Goal: Task Accomplishment & Management: Manage account settings

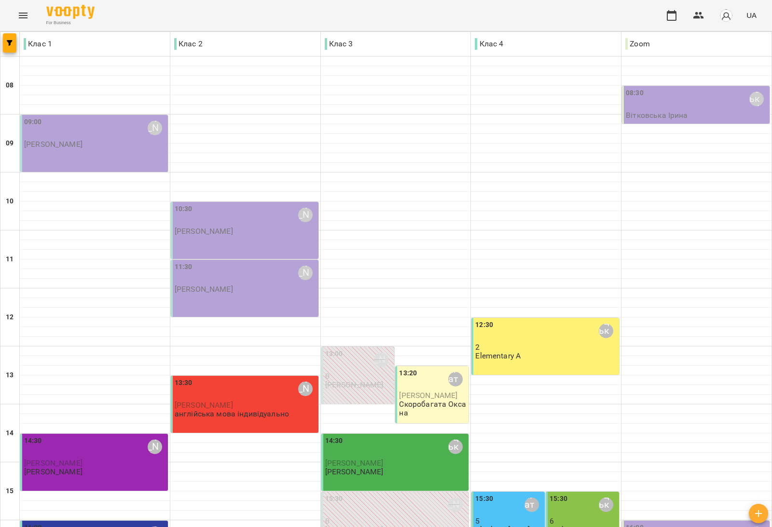
scroll to position [290, 0]
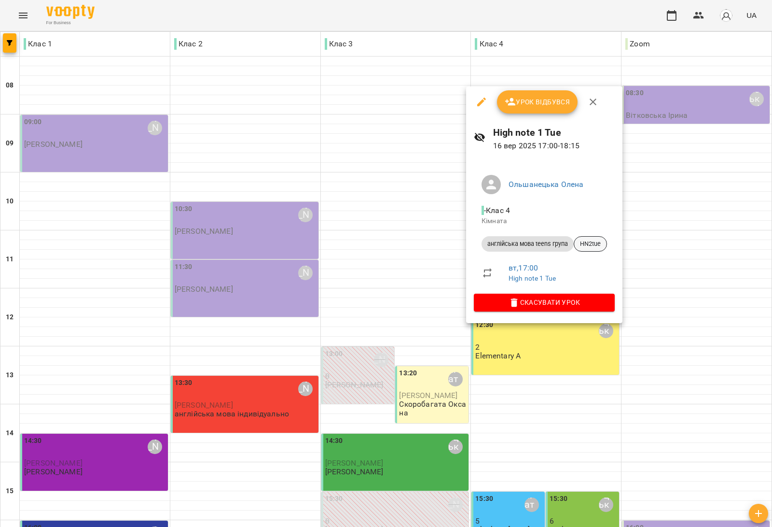
click at [599, 244] on span "HN2tue" at bounding box center [590, 243] width 32 height 9
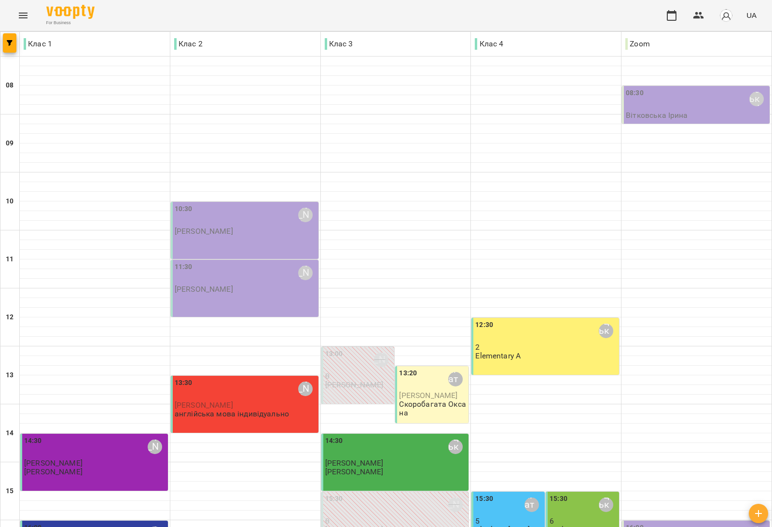
scroll to position [290, 0]
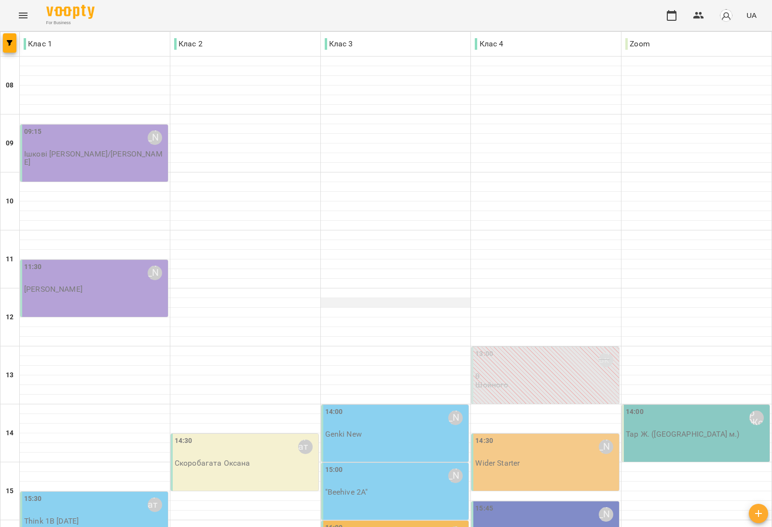
scroll to position [121, 0]
click at [557, 372] on p "0" at bounding box center [546, 376] width 142 height 8
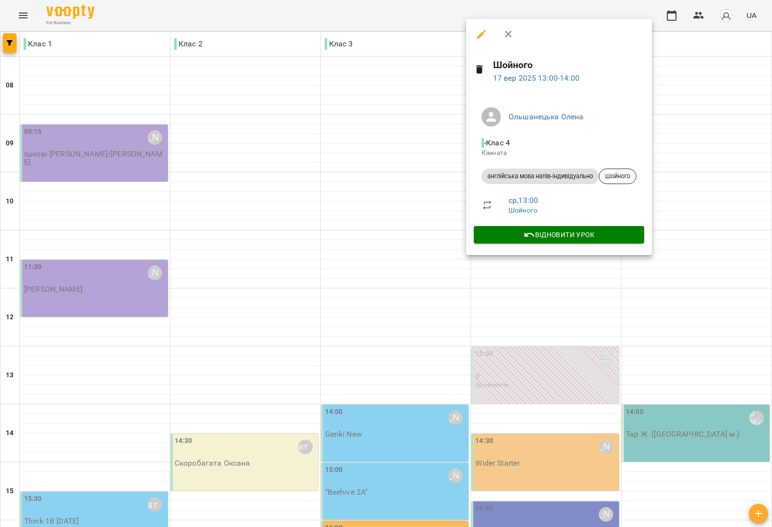
click at [428, 191] on div at bounding box center [386, 263] width 772 height 527
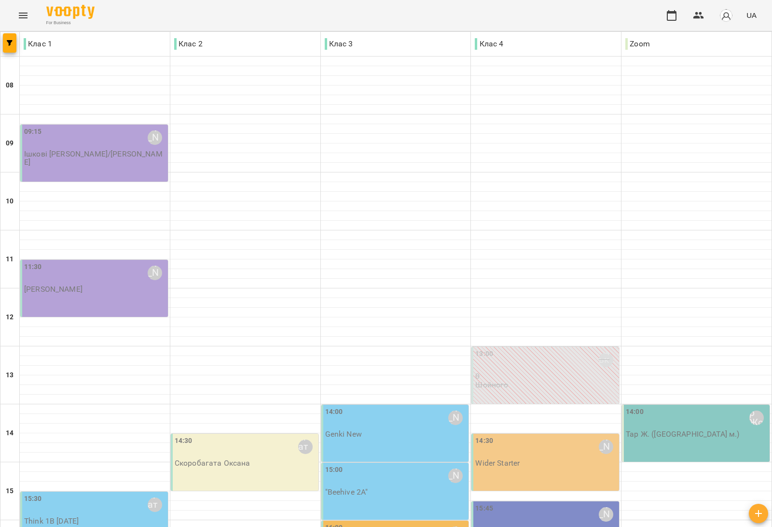
scroll to position [181, 0]
click at [411, 462] on div "15:00 Сарканич Мирослава "Beehive 2A"" at bounding box center [395, 490] width 148 height 57
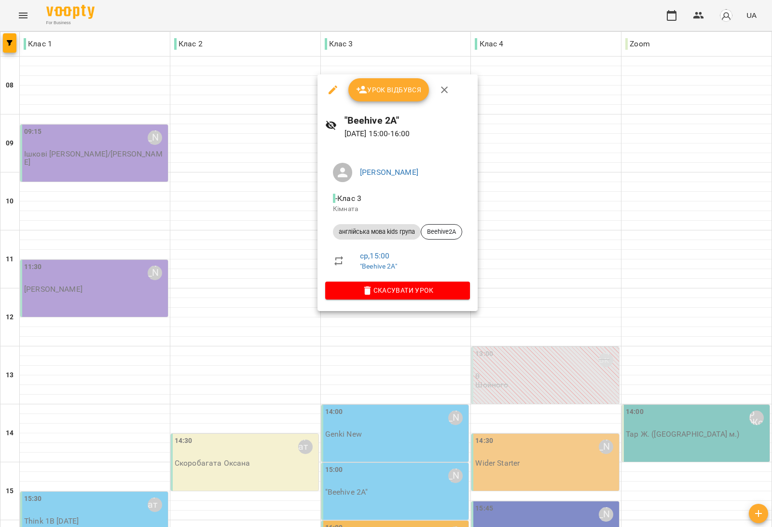
click at [277, 132] on div at bounding box center [386, 263] width 772 height 527
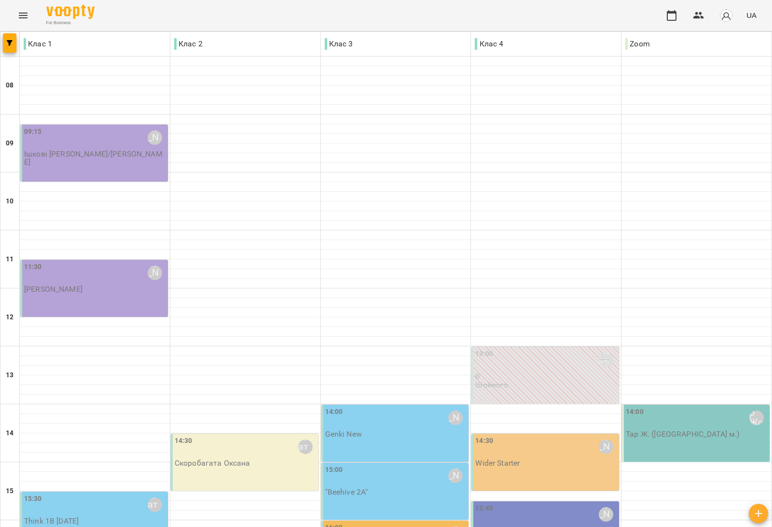
click at [409, 404] on div "14:00 Сарканич Мирослава Genki New" at bounding box center [395, 432] width 148 height 57
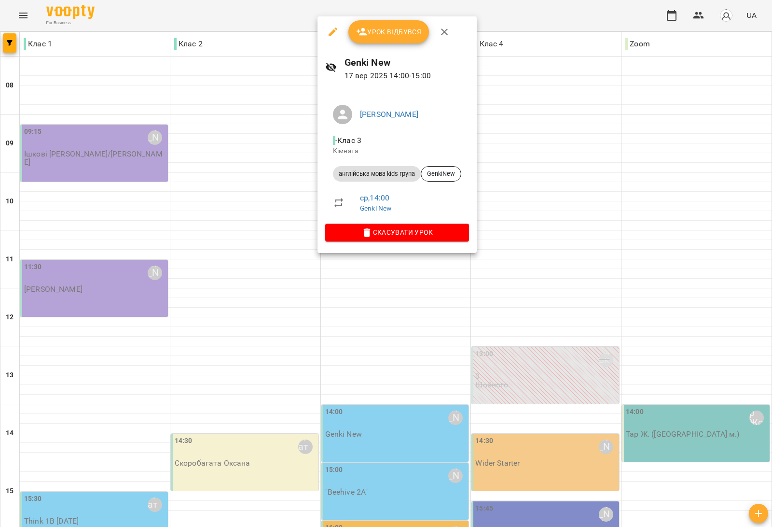
click at [278, 344] on div at bounding box center [386, 263] width 772 height 527
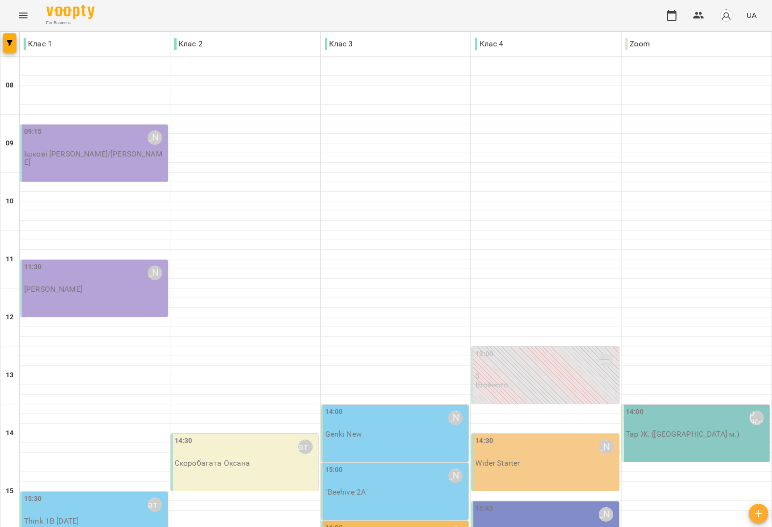
click at [389, 404] on div "14:00 Сарканич Мирослава Genki New" at bounding box center [395, 432] width 148 height 57
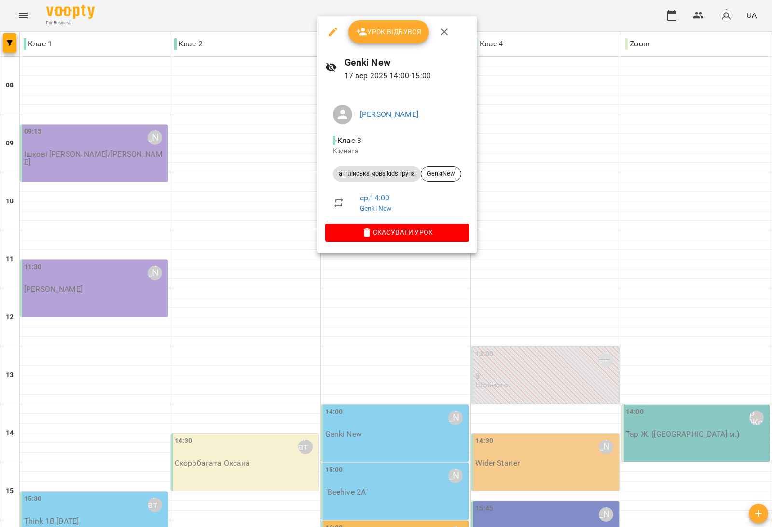
click at [225, 333] on div at bounding box center [386, 263] width 772 height 527
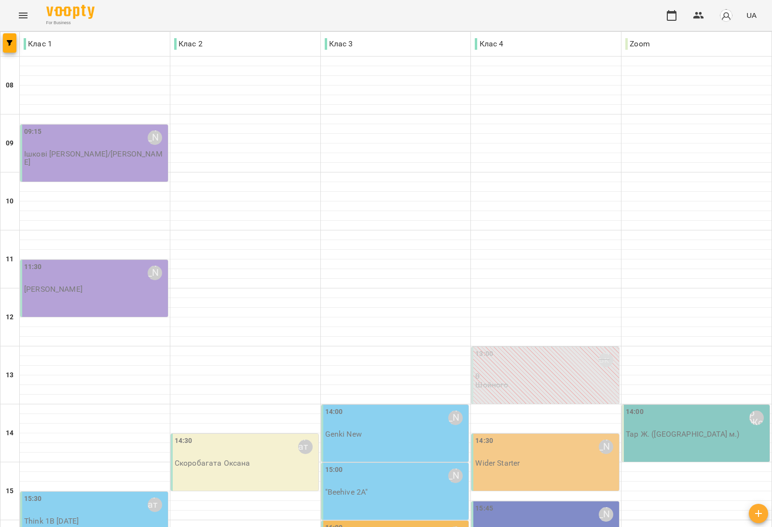
click at [388, 404] on div "14:00 Сарканич Мирослава Genki New" at bounding box center [395, 432] width 148 height 57
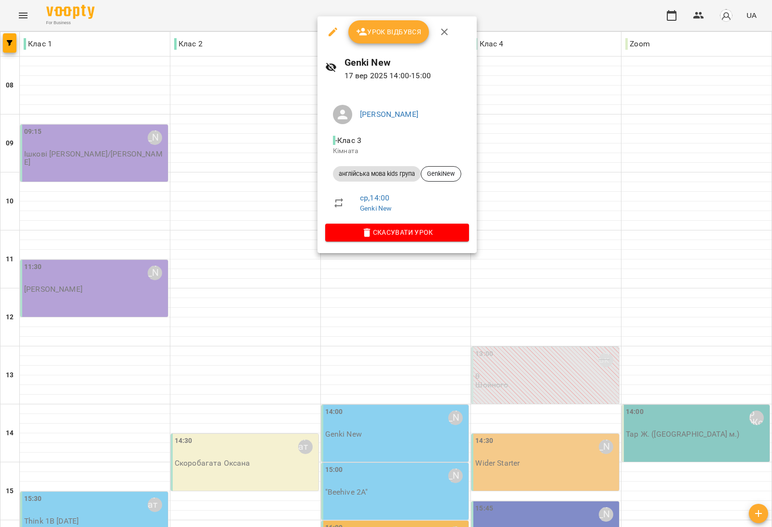
click at [251, 346] on div at bounding box center [386, 263] width 772 height 527
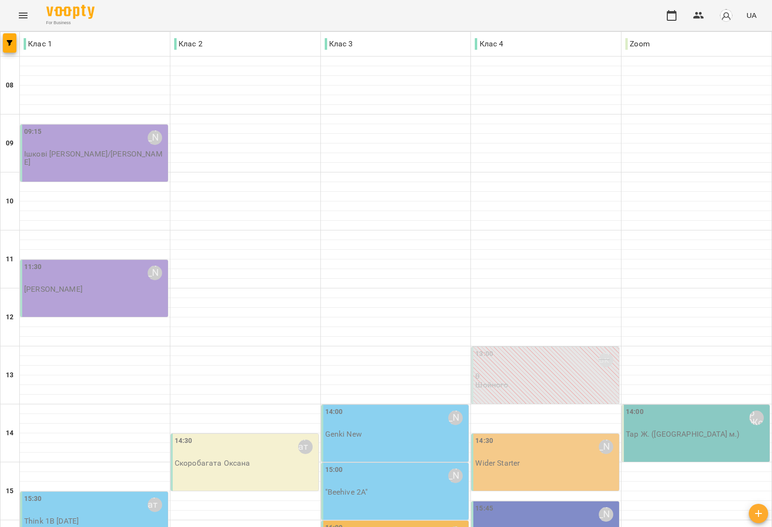
click at [385, 406] on div "14:00 Сарканич Мирослава" at bounding box center [396, 417] width 142 height 22
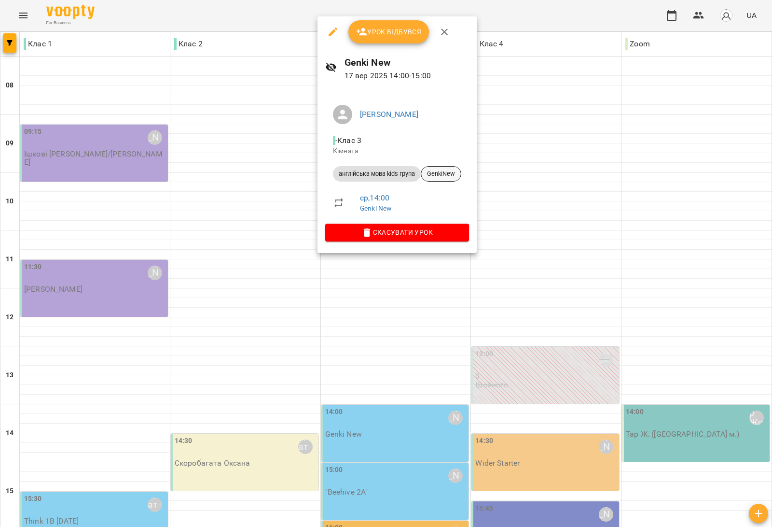
click at [443, 168] on div "GenkiNew" at bounding box center [441, 173] width 41 height 15
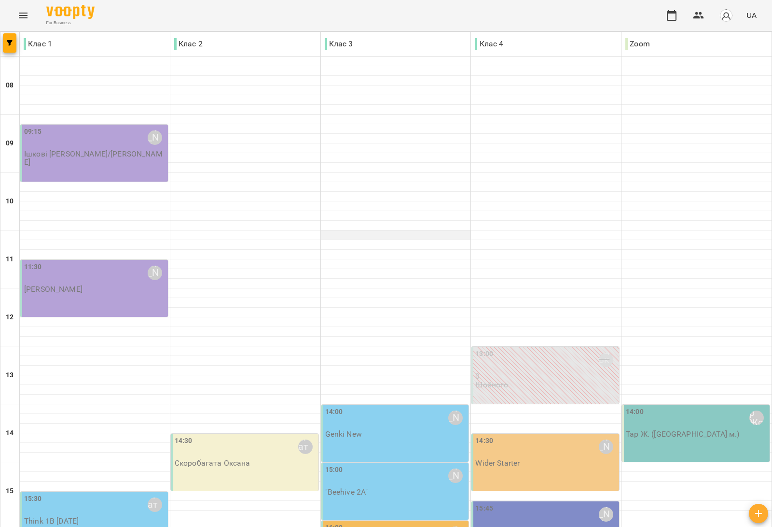
scroll to position [181, 0]
click at [391, 464] on div "15:00 Сарканич Мирослава "Beehive 2A"" at bounding box center [396, 480] width 142 height 32
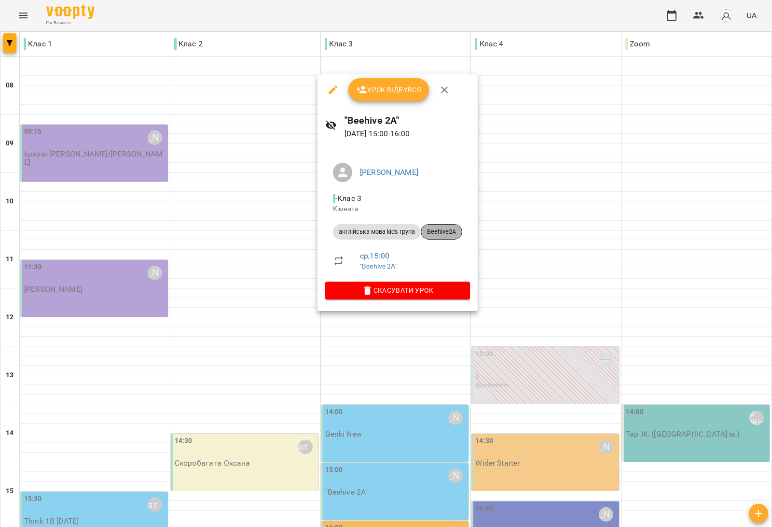
click at [446, 231] on span "Beehive2A" at bounding box center [441, 231] width 41 height 9
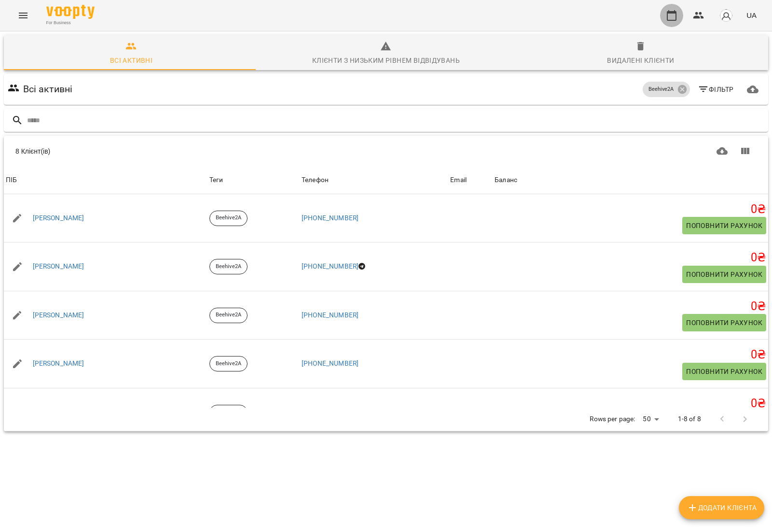
click at [669, 23] on button "button" at bounding box center [671, 15] width 23 height 23
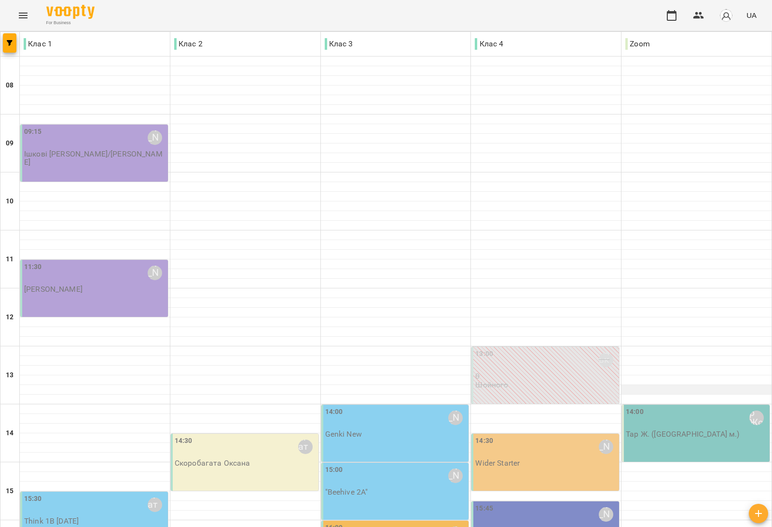
scroll to position [241, 0]
click at [360, 406] on div "14:00 Сарканич Мирослава" at bounding box center [396, 417] width 142 height 23
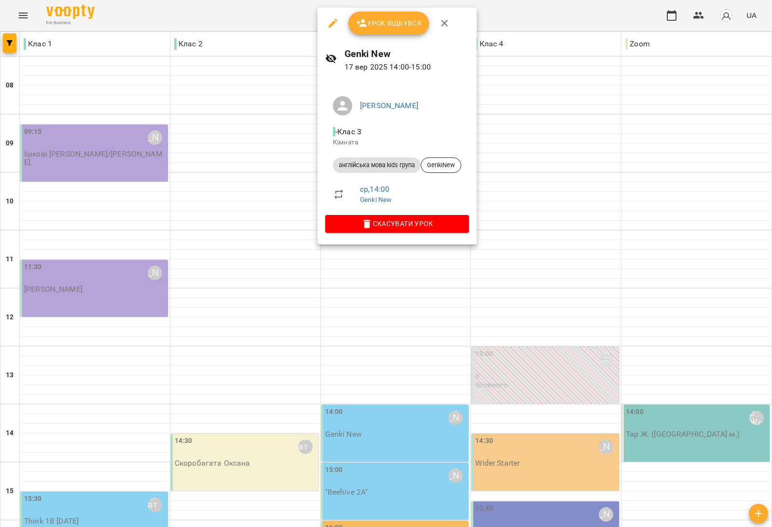
click at [283, 307] on div at bounding box center [386, 263] width 772 height 527
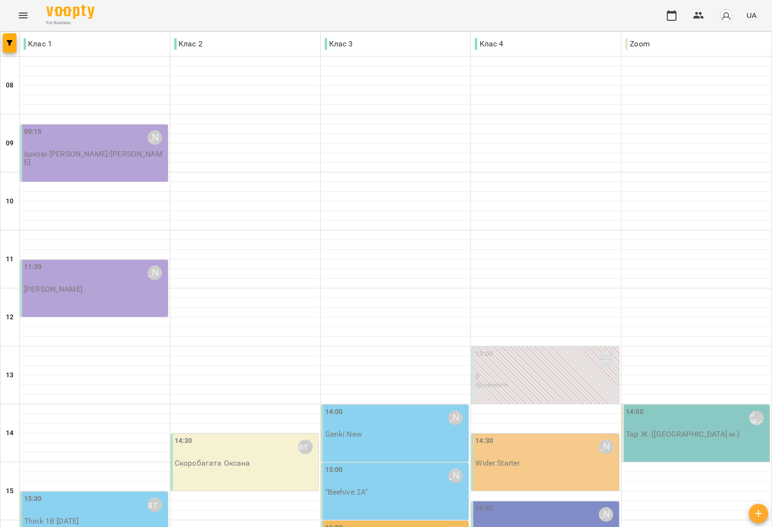
click at [121, 493] on div "15:30 Скоробагата Оксана Think 1B Monday" at bounding box center [95, 509] width 142 height 32
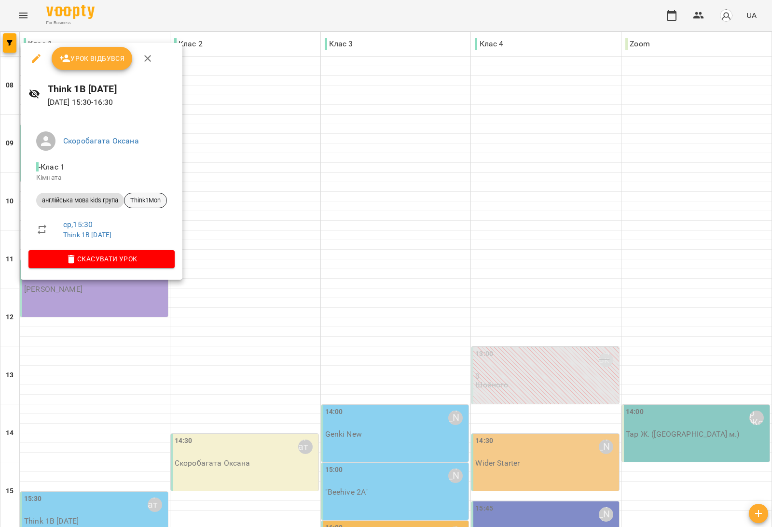
click at [145, 204] on span "Think1Mon" at bounding box center [146, 200] width 42 height 9
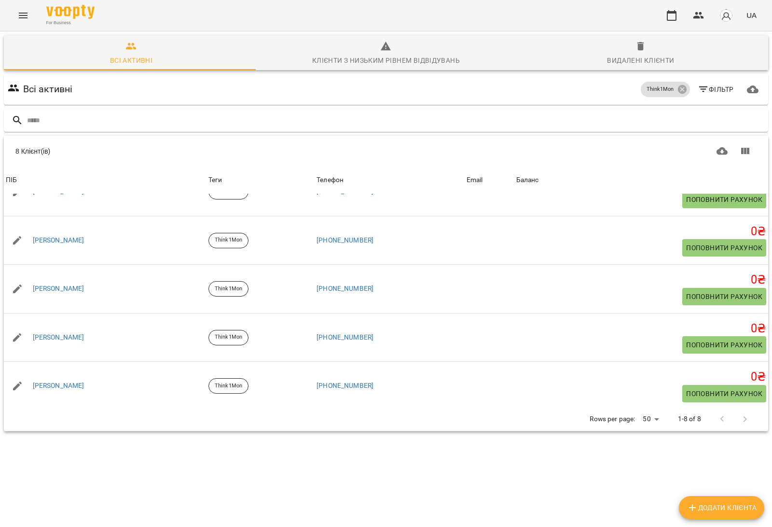
scroll to position [175, 0]
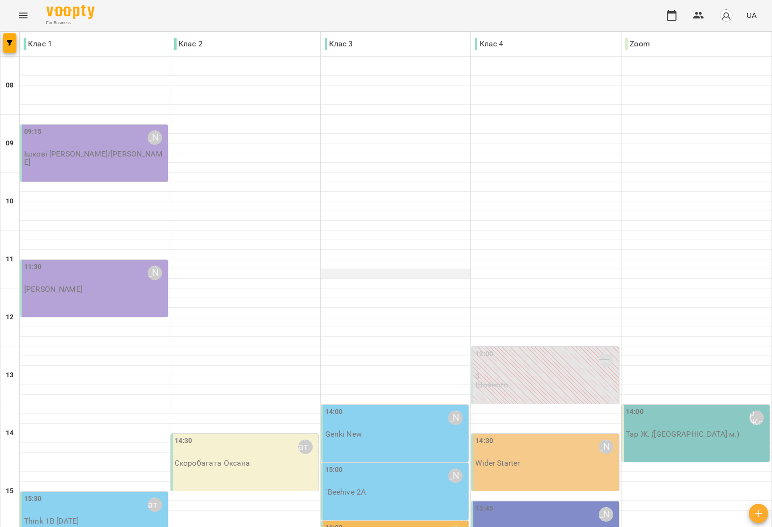
scroll to position [241, 0]
click at [224, 459] on p "Скоробагата Оксана" at bounding box center [213, 463] width 76 height 8
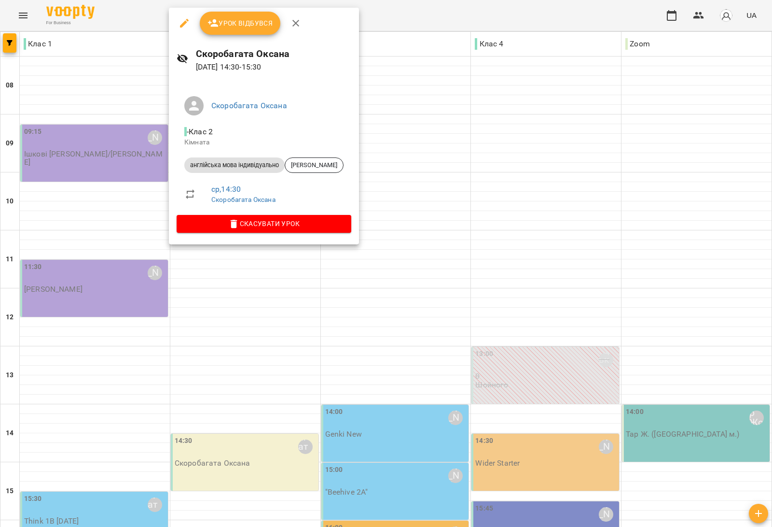
click at [294, 293] on div at bounding box center [386, 263] width 772 height 527
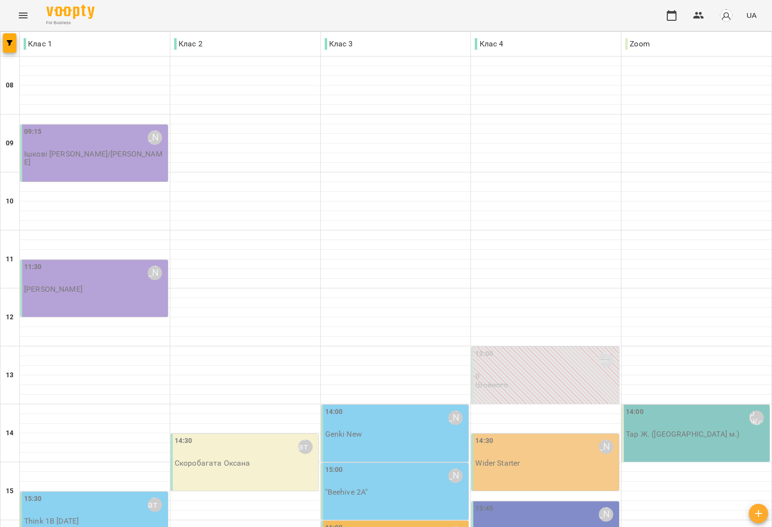
click at [570, 433] on div "14:30 Медвідь Мирослава Wider Starter" at bounding box center [546, 461] width 148 height 57
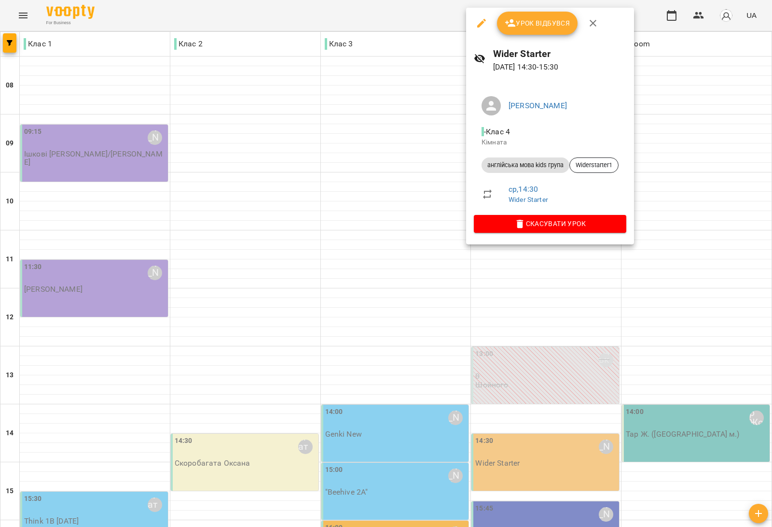
click at [670, 283] on div at bounding box center [386, 263] width 772 height 527
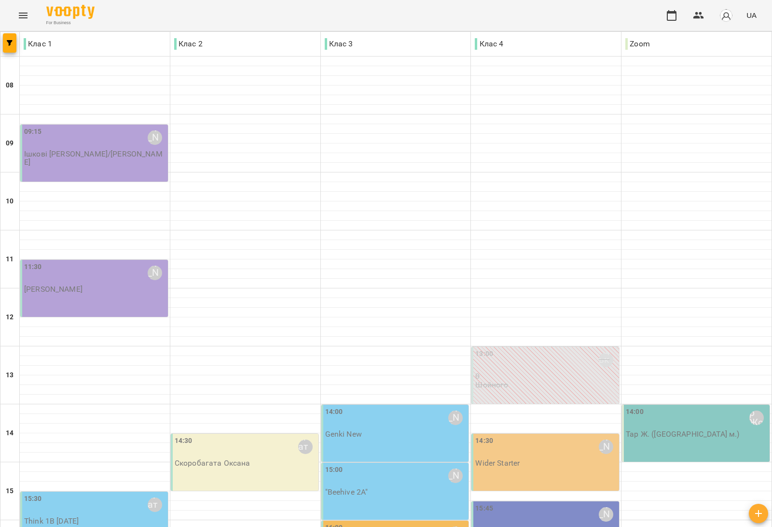
click at [546, 503] on div "15:45 Дем'янчук Катерина Beehive 3" at bounding box center [546, 519] width 142 height 32
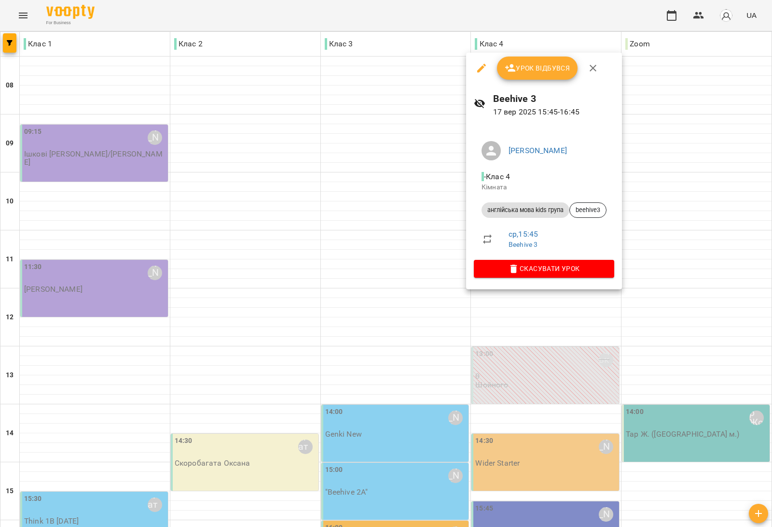
click at [700, 333] on div at bounding box center [386, 263] width 772 height 527
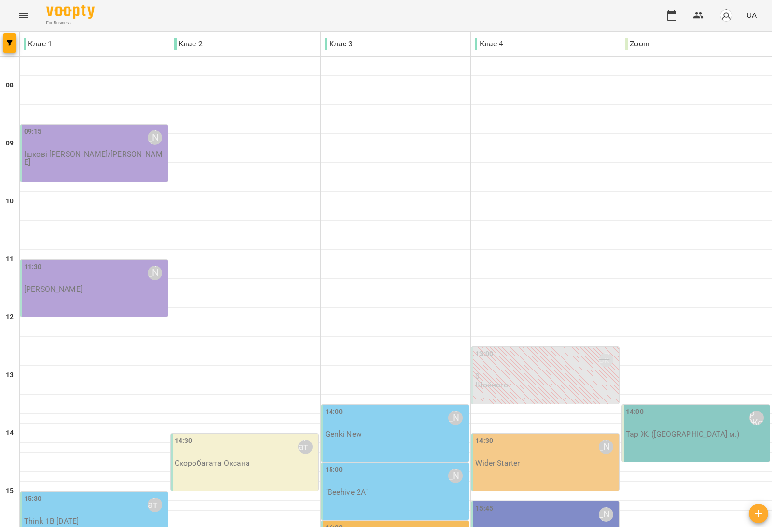
click at [110, 491] on div "15:30 Скоробагата Оксана Think 1B Monday" at bounding box center [94, 519] width 148 height 57
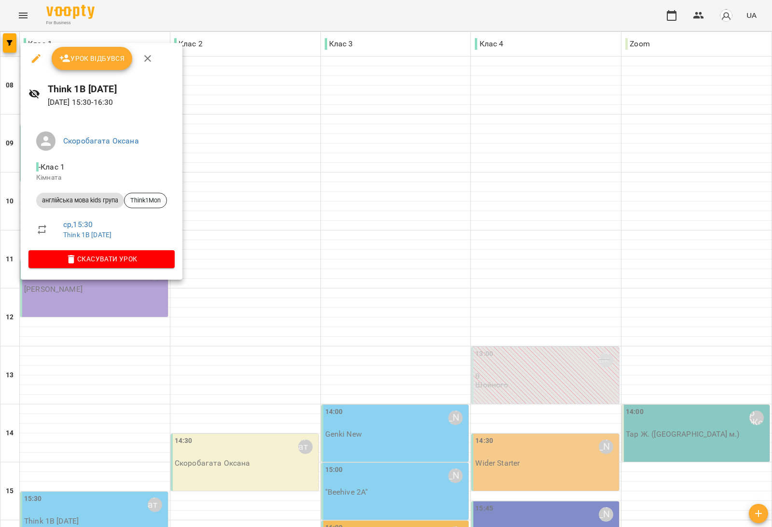
click at [191, 329] on div at bounding box center [386, 263] width 772 height 527
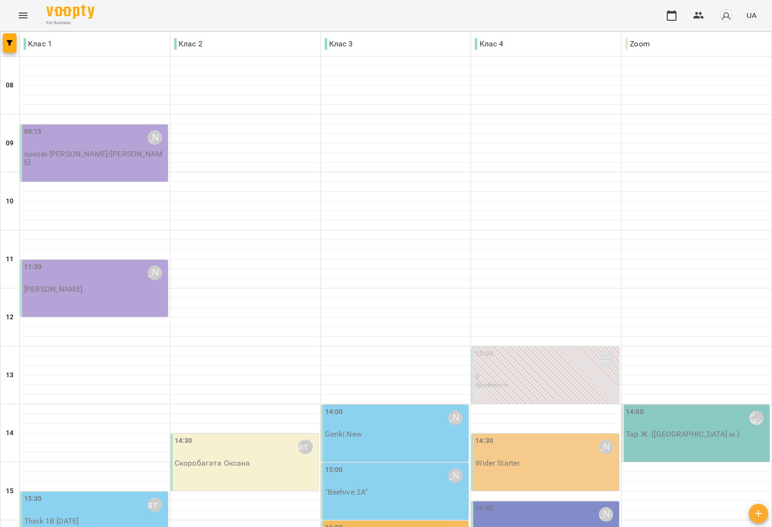
click at [125, 493] on div "15:30 Скоробагата Оксана Think 1B Monday" at bounding box center [95, 509] width 142 height 32
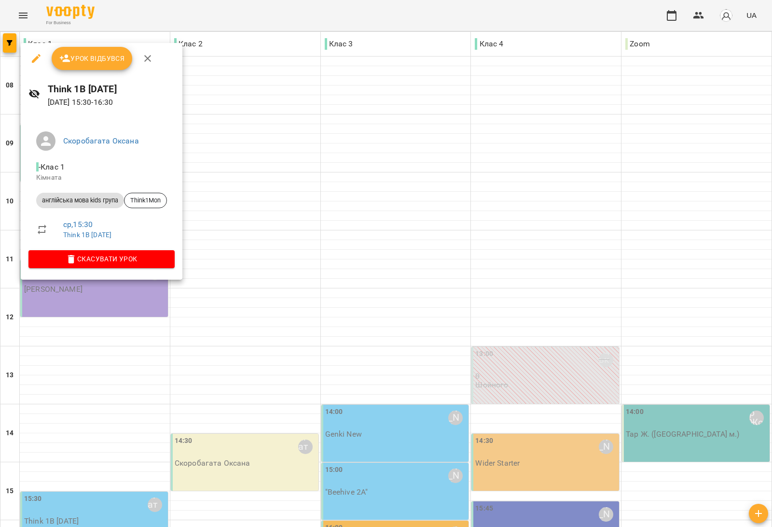
click at [174, 320] on div at bounding box center [386, 263] width 772 height 527
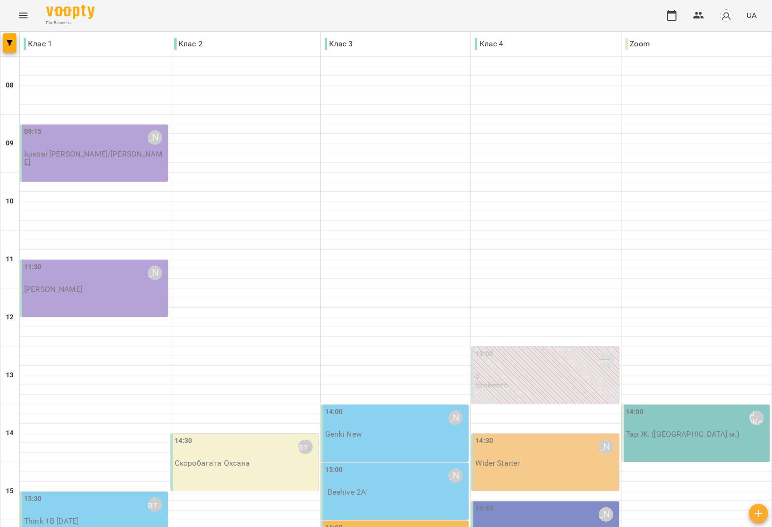
click at [102, 491] on div "15:30 Скоробагата Оксана Think 1B Monday" at bounding box center [94, 519] width 148 height 57
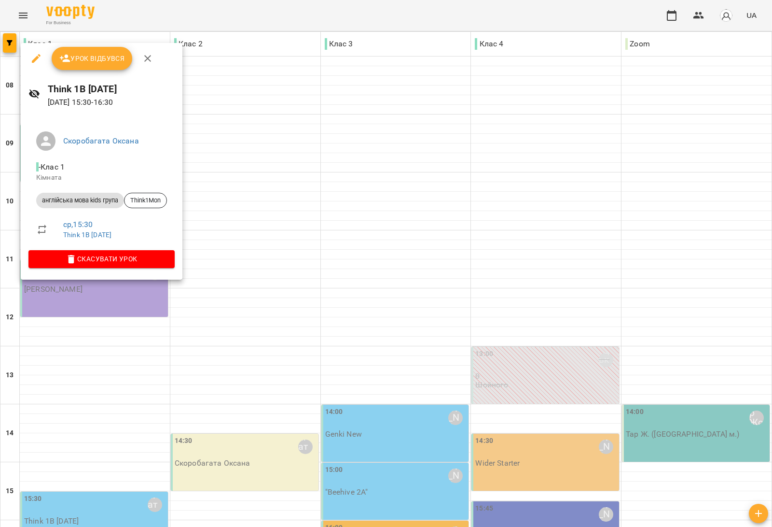
click at [240, 336] on div at bounding box center [386, 263] width 772 height 527
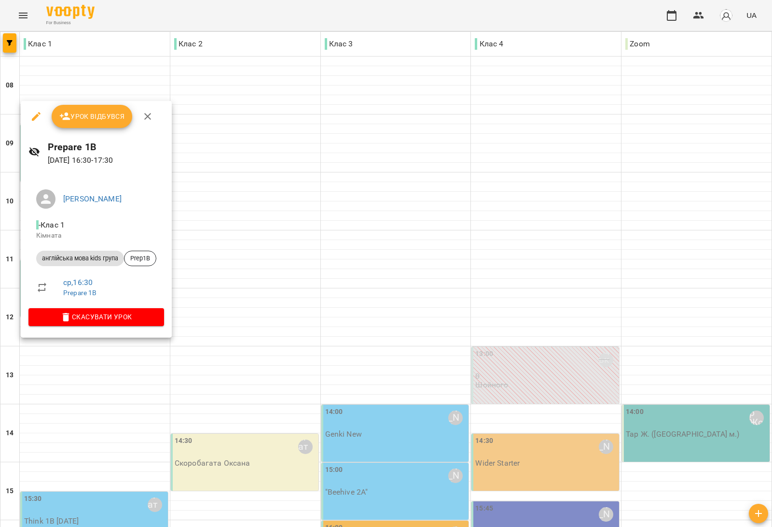
click at [230, 336] on div at bounding box center [386, 263] width 772 height 527
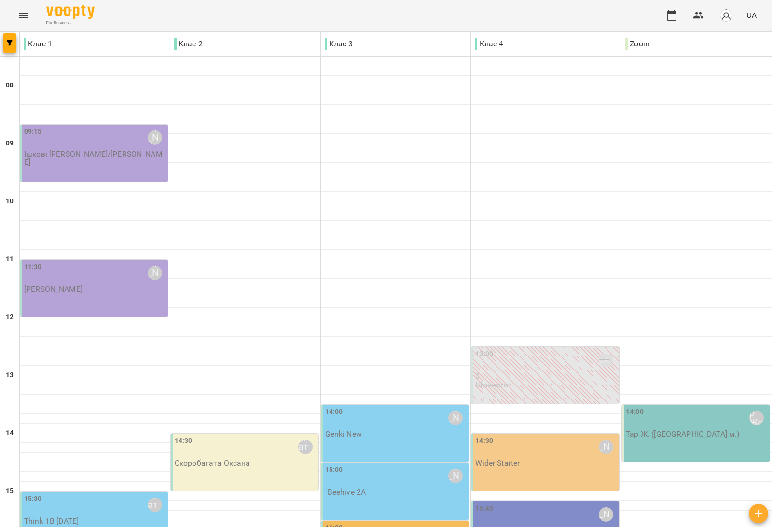
click at [549, 435] on div "14:30 Медвідь Мирослава Wider Starter" at bounding box center [546, 451] width 142 height 32
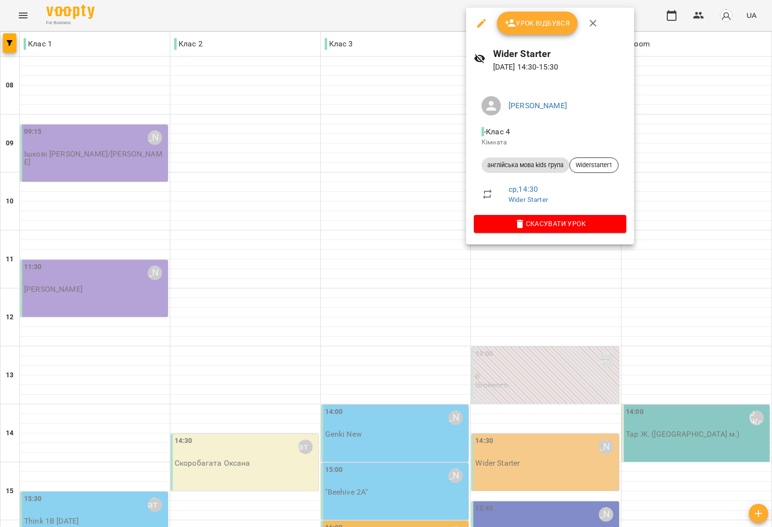
click at [355, 89] on div at bounding box center [386, 263] width 772 height 527
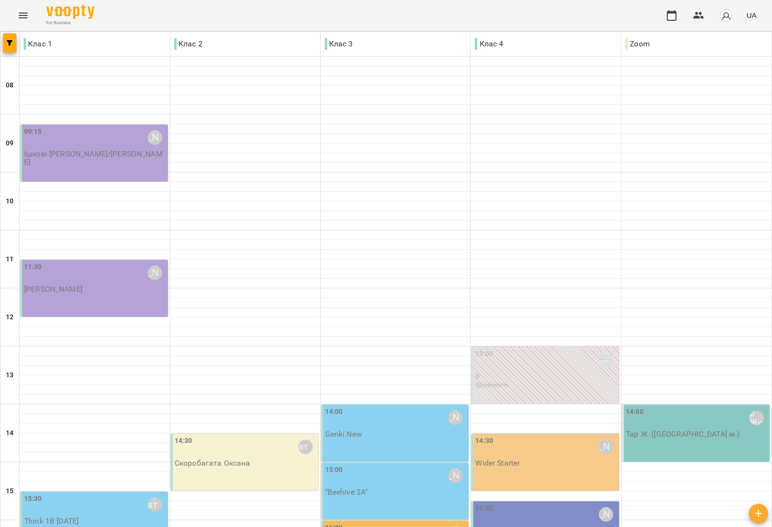
click at [505, 459] on div "Wider Starter" at bounding box center [497, 463] width 44 height 9
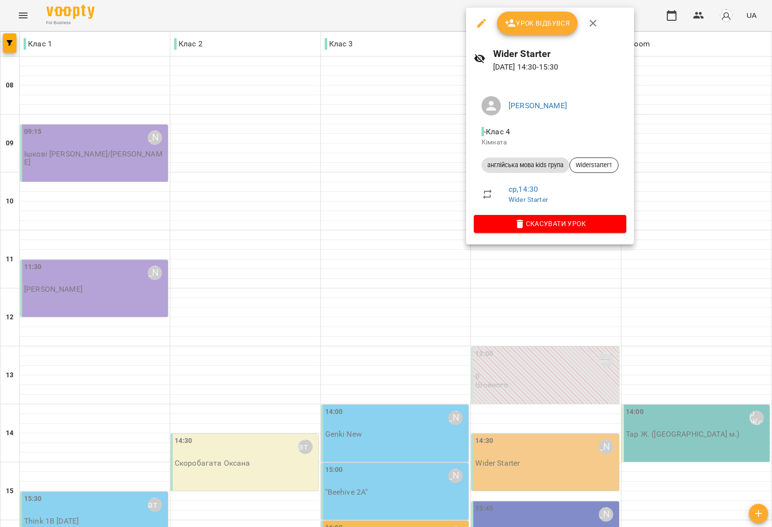
click at [363, 91] on div at bounding box center [386, 263] width 772 height 527
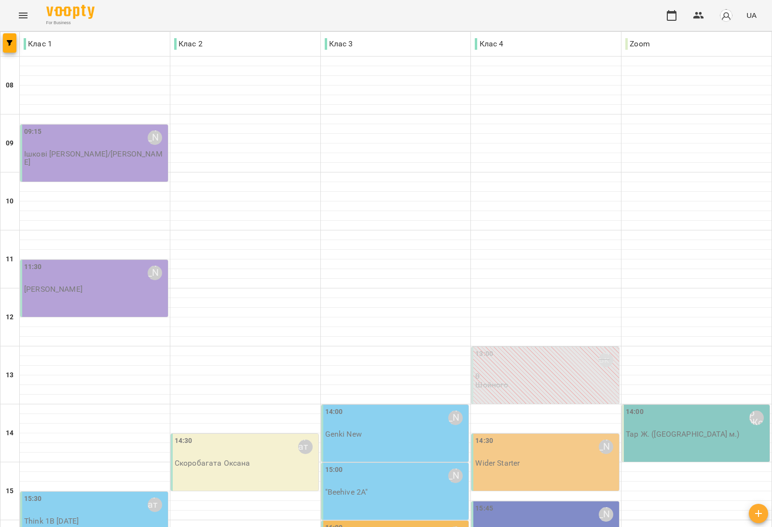
click at [512, 501] on div "15:45 Дем'янчук Катерина Beehive 3" at bounding box center [546, 529] width 148 height 57
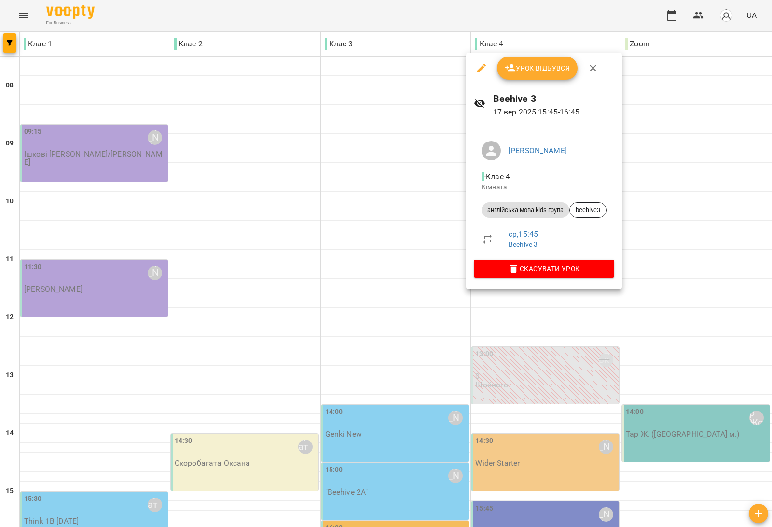
click at [317, 110] on div at bounding box center [386, 263] width 772 height 527
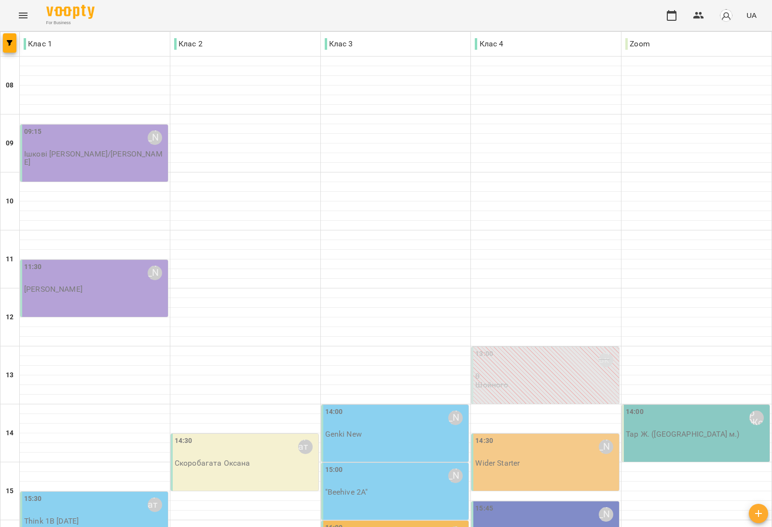
click at [364, 406] on div "14:00 Сарканич Мирослава Genki New" at bounding box center [396, 422] width 142 height 32
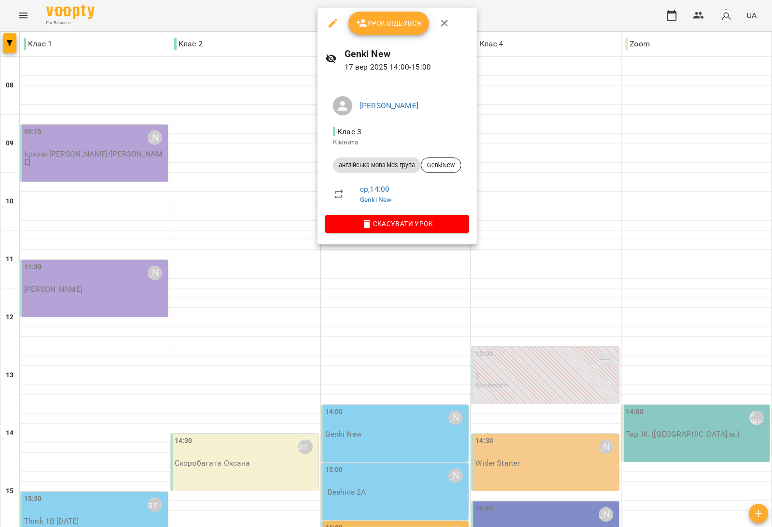
click at [220, 126] on div at bounding box center [386, 263] width 772 height 527
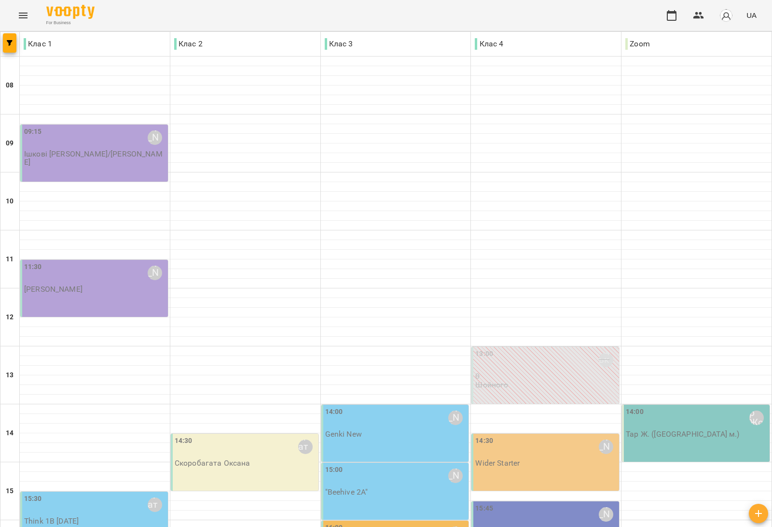
click at [502, 433] on div "14:30 Медвідь Мирослава Wider Starter" at bounding box center [546, 461] width 148 height 57
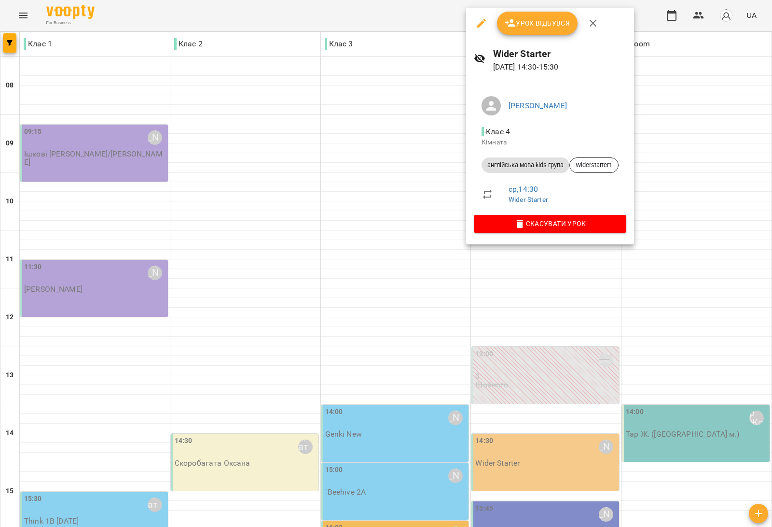
click at [266, 134] on div at bounding box center [386, 263] width 772 height 527
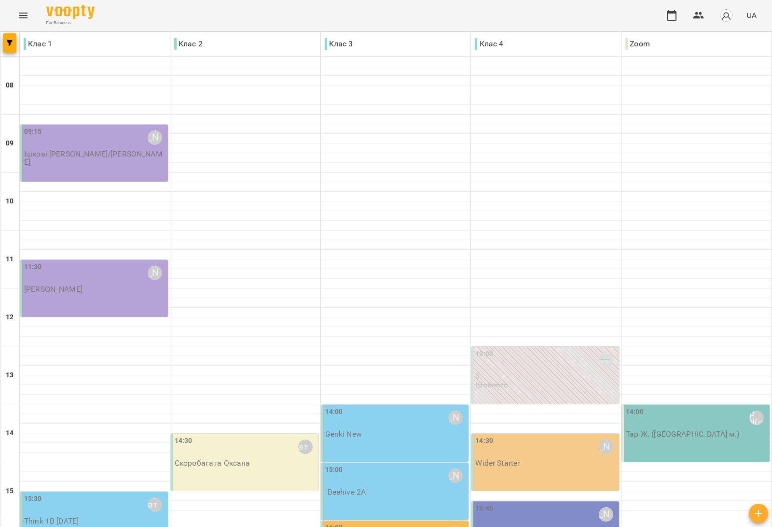
click at [543, 435] on div "14:30 Медвідь Мирослава" at bounding box center [546, 446] width 142 height 22
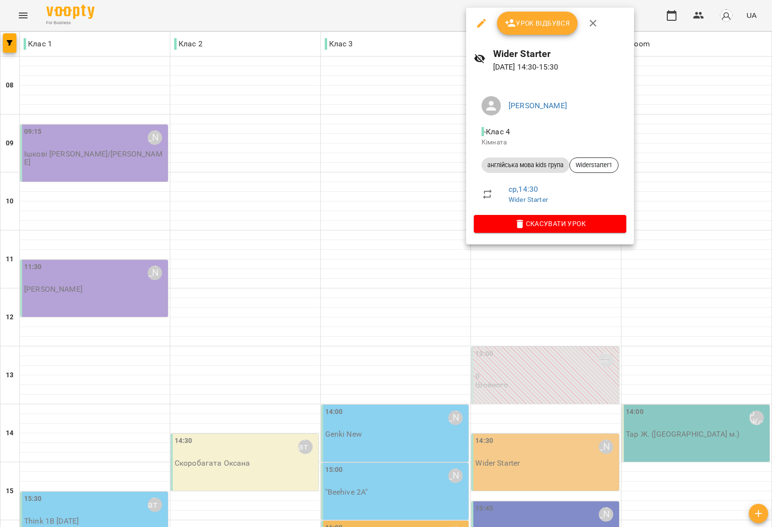
click at [310, 110] on div at bounding box center [386, 263] width 772 height 527
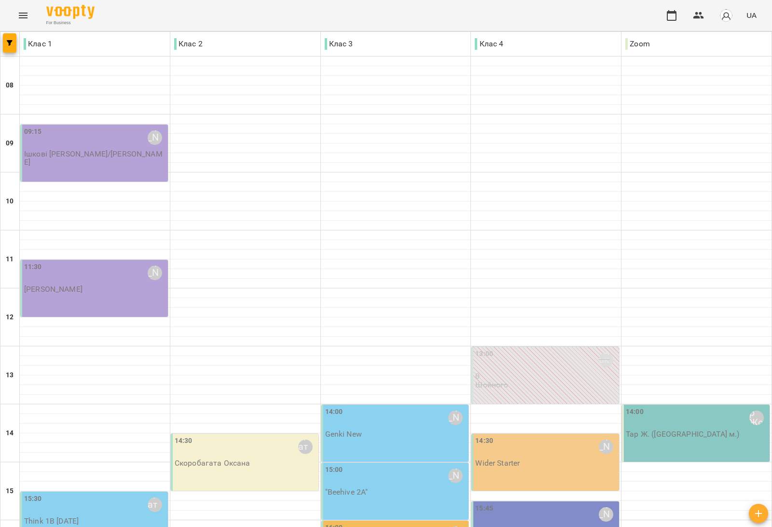
click at [256, 435] on div "14:30 Скоробагата Оксана" at bounding box center [246, 446] width 142 height 22
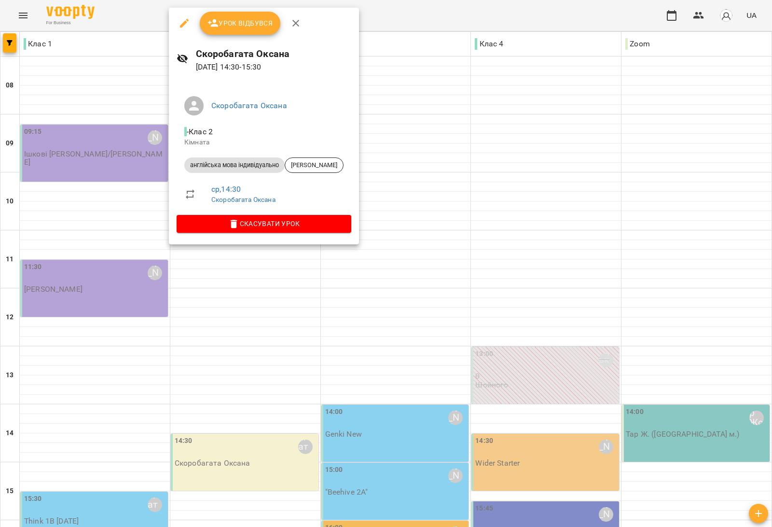
click at [294, 282] on div at bounding box center [386, 263] width 772 height 527
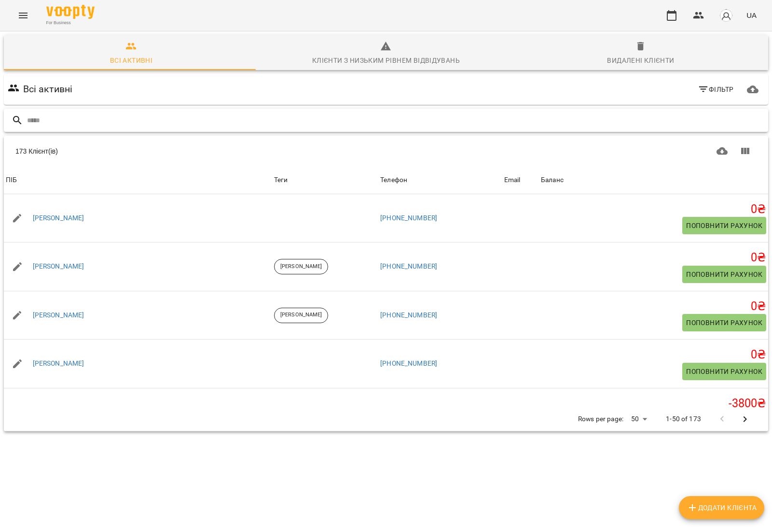
click at [592, 119] on input "text" at bounding box center [396, 120] width 738 height 16
type input "********"
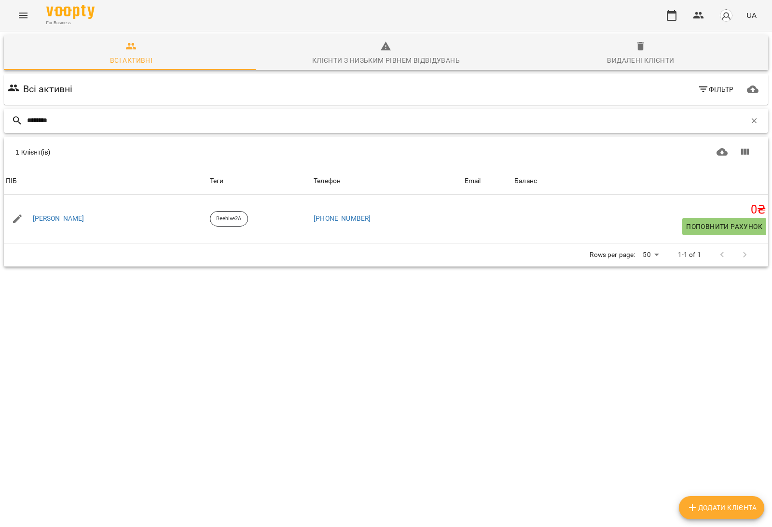
drag, startPoint x: 76, startPoint y: 116, endPoint x: 1, endPoint y: 138, distance: 77.9
click at [0, 139] on div "Всі активні Клієнти з низьким рівнем відвідувань Видалені клієнти Всі активні Ф…" at bounding box center [386, 184] width 776 height 310
